Goal: Task Accomplishment & Management: Manage account settings

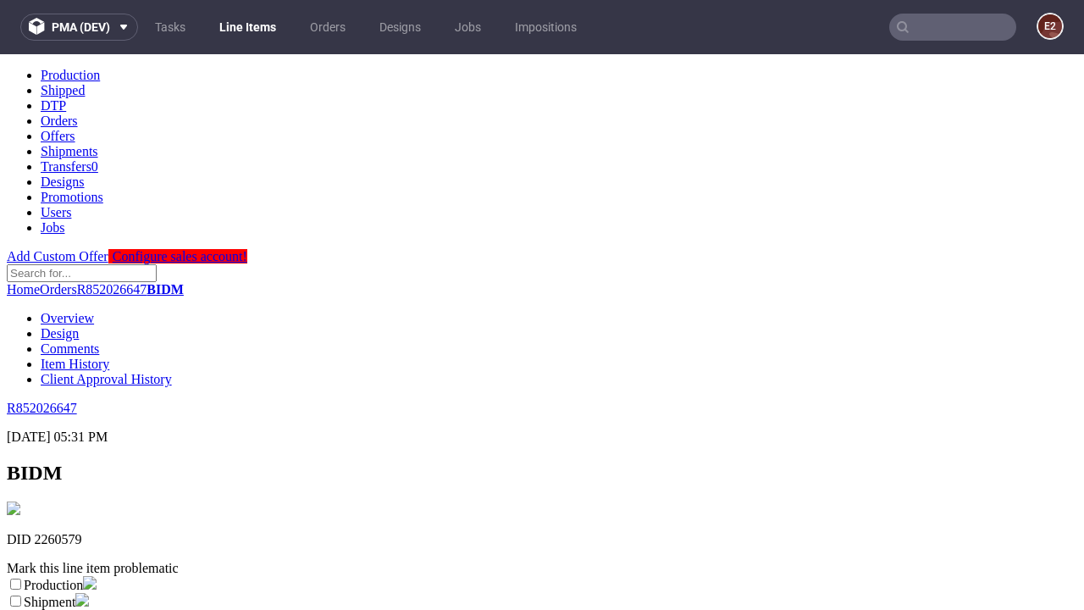
scroll to position [298, 0]
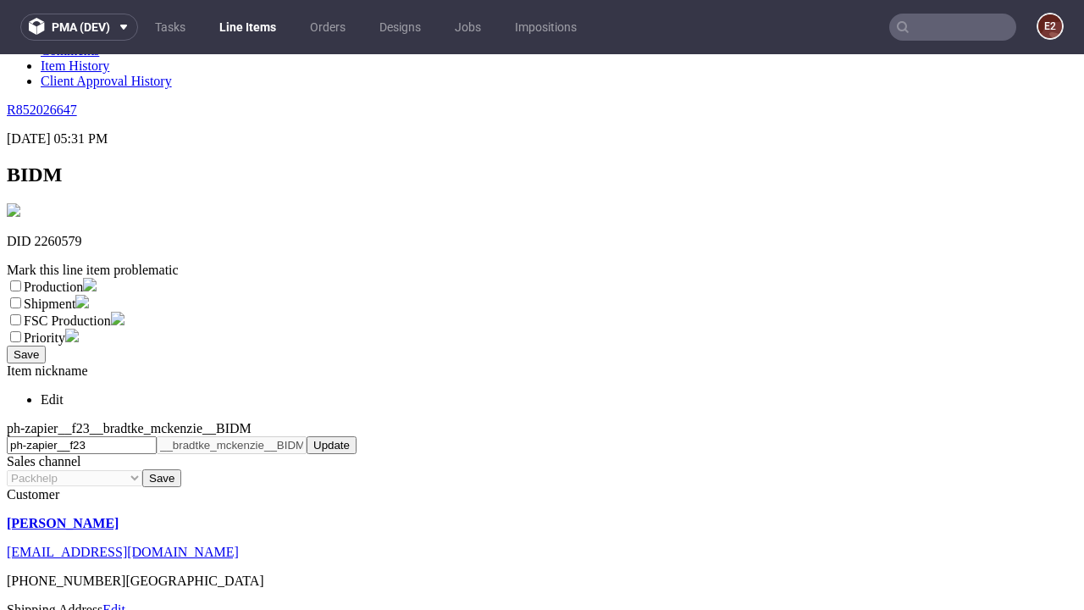
select select "dtp_ca_needed"
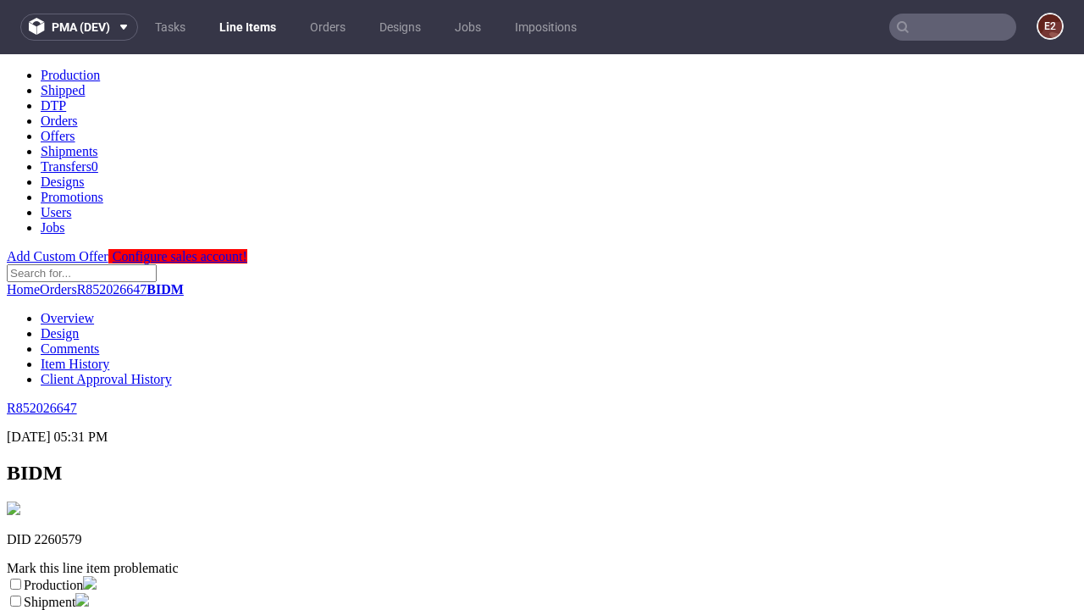
scroll to position [0, 0]
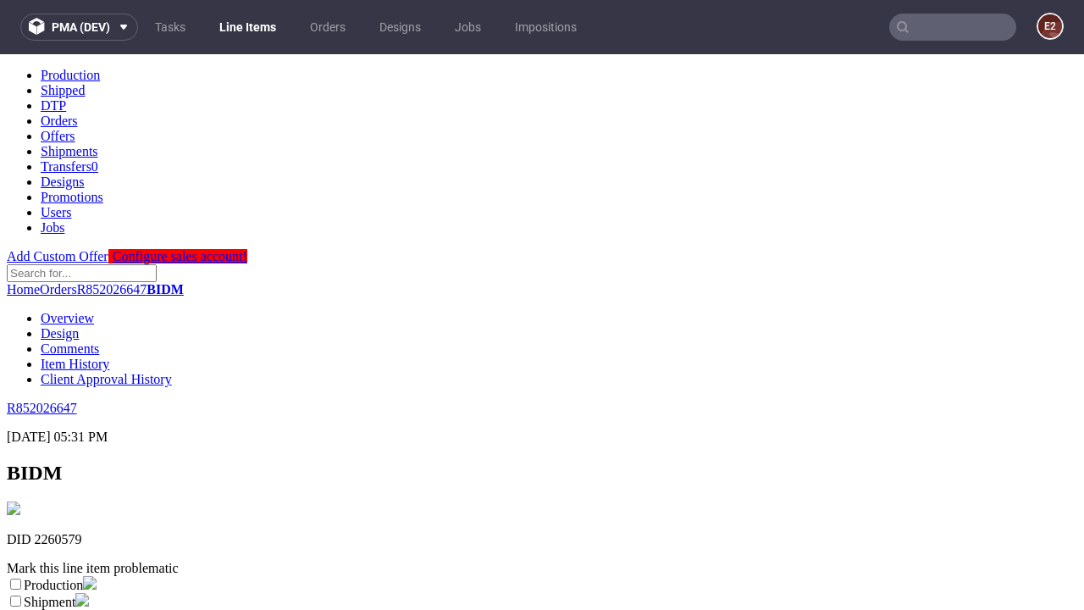
checkbox input "true"
